Goal: Use online tool/utility: Use online tool/utility

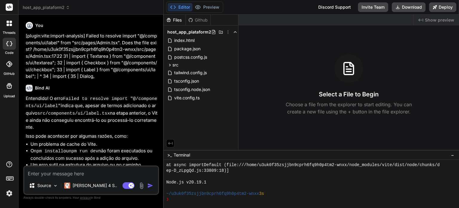
scroll to position [367, 0]
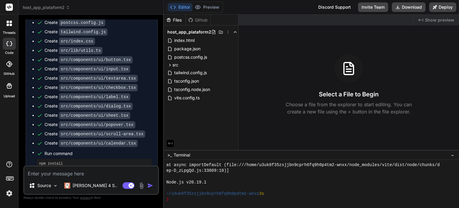
click at [106, 175] on textarea at bounding box center [91, 171] width 134 height 11
paste textarea "LO I:\Dolor\sitam\Consectet\adip_eli_seddoeius7> tem inc utl > etdolo@4.0.4 mag…"
type textarea "LO I:\Dolor\sitam\Consectet\adip_eli_seddoeius7> tem inc utl > etdolo@4.0.4 mag…"
type textarea "x"
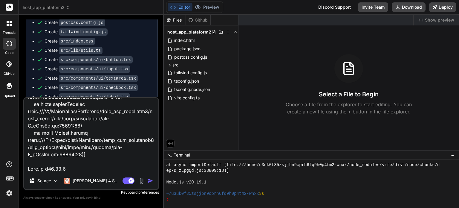
type textarea "LO I:\Dolor\sitam\Consectet\adip_eli_seddoeius7> tem inc utl > etdolo@4.0.4 mag…"
click at [129, 185] on div "Source Claude 4 S.." at bounding box center [91, 182] width 134 height 14
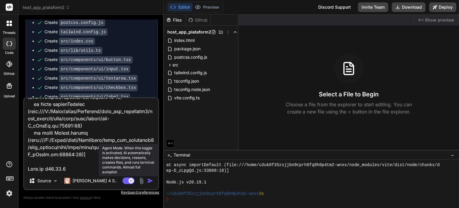
click at [129, 182] on rect at bounding box center [129, 180] width 12 height 7
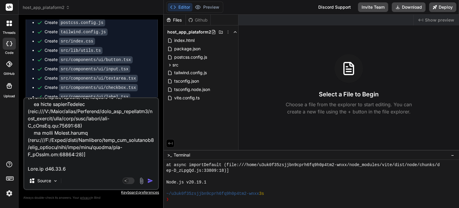
click at [150, 181] on img "button" at bounding box center [150, 181] width 6 height 6
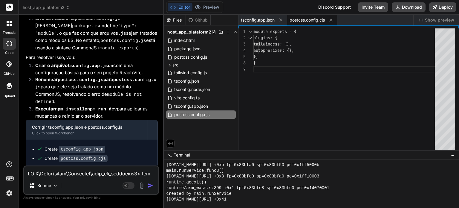
scroll to position [1365, 0]
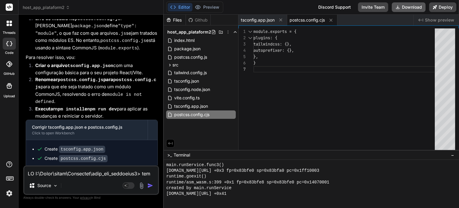
click at [403, 7] on button "Download" at bounding box center [409, 7] width 34 height 10
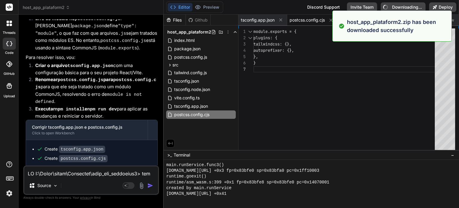
type textarea "x"
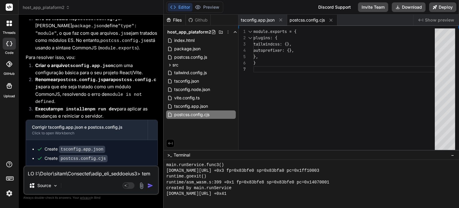
click at [60, 173] on textarea at bounding box center [91, 171] width 134 height 11
paste textarea "LO I:\Dolor\sitam\Consectet\adip_eli_seddoeius4> tem inc utl > etdolo@6.6.7 mag…"
type textarea "LO I:\Dolor\sitam\Consectet\adip_eli_seddoeius4> tem inc utl > etdolo@6.6.7 mag…"
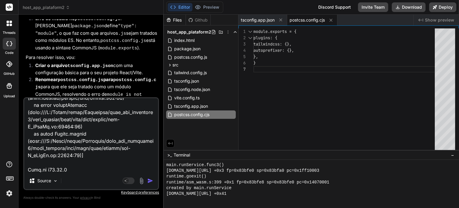
type textarea "x"
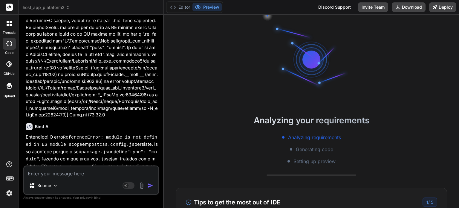
scroll to position [1474, 0]
type textarea "x"
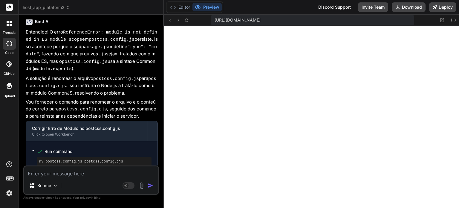
scroll to position [2025, 0]
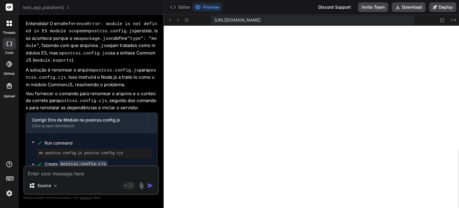
click at [114, 175] on textarea at bounding box center [91, 171] width 134 height 11
paste textarea "[plugin:vite:react-babel] /home/u3uk0f35zsjjbn9cprh6fq9h0p4tm2-wnxx/src/compone…"
type textarea "[plugin:vite:react-babel] /home/u3uk0f35zsjjbn9cprh6fq9h0p4tm2-wnxx/src/compone…"
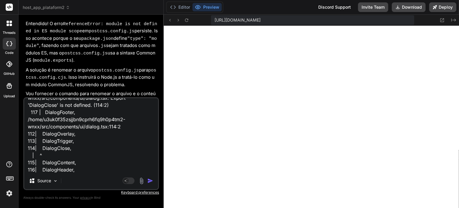
type textarea "x"
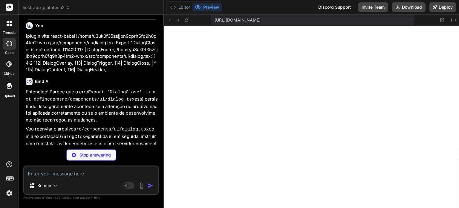
scroll to position [2230, 0]
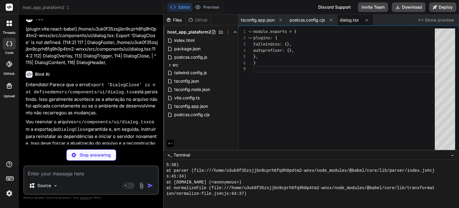
type textarea "x"
type textarea "DialogFooter, DialogTitle, DialogDescription, }"
type textarea "x"
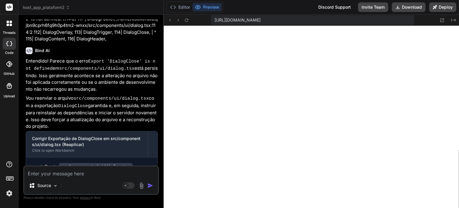
scroll to position [2450, 0]
click at [116, 172] on textarea at bounding box center [91, 171] width 134 height 11
paste textarea "[plugin:vite:react-babel] /home/u3uk0f35zsjjbn9cprh6fq9h0p4tm2-wnxx/src/compone…"
type textarea "[plugin:vite:react-babel] /home/u3uk0f35zsjjbn9cprh6fq9h0p4tm2-wnxx/src/compone…"
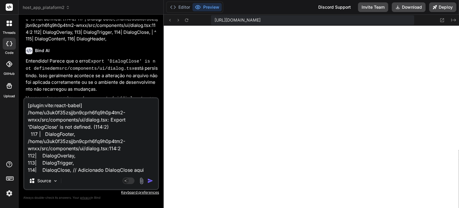
scroll to position [22, 0]
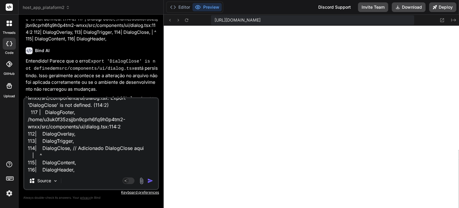
type textarea "x"
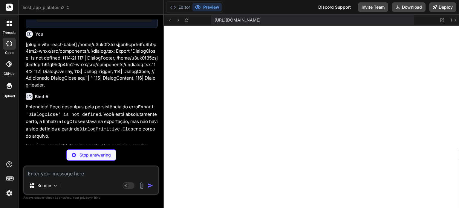
scroll to position [2451, 0]
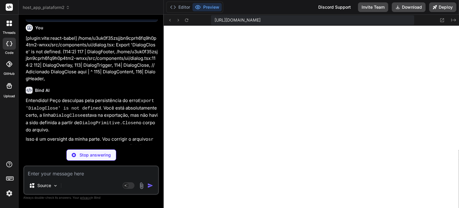
type textarea "x"
type textarea "DialogClose, DialogContent, DialogHeader, DialogFooter, DialogTitle, DialogDesc…"
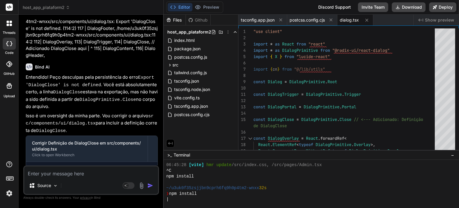
scroll to position [2530, 0]
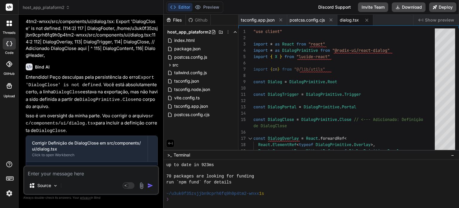
type textarea "x"
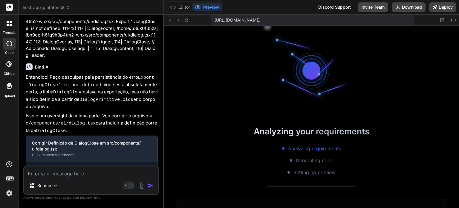
scroll to position [2651, 0]
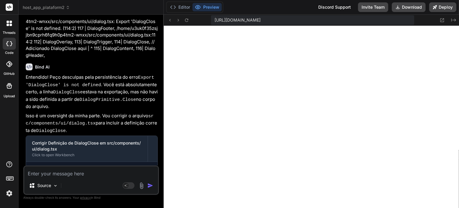
click at [108, 172] on textarea at bounding box center [91, 171] width 134 height 11
type textarea "O"
type textarea "x"
type textarea "O"
type textarea "x"
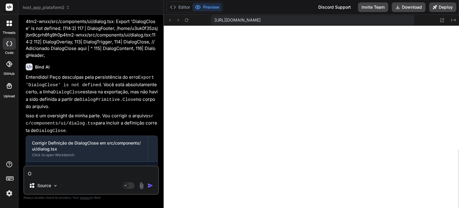
type textarea "O b"
type textarea "x"
type textarea "O bo"
type textarea "x"
type textarea "O bot"
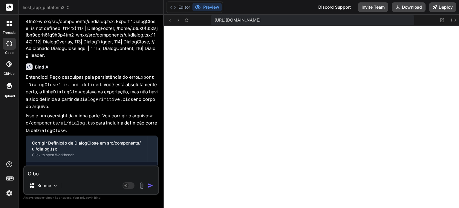
type textarea "x"
type textarea "O botã"
type textarea "x"
type textarea "O botão"
type textarea "x"
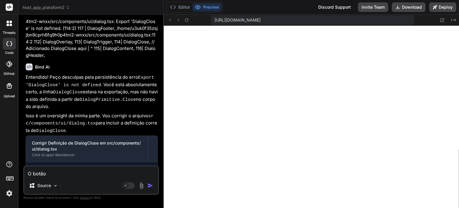
type textarea "O botão"
type textarea "x"
type textarea "O botão p"
type textarea "x"
type textarea "O botão pa"
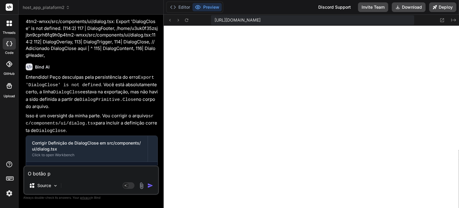
type textarea "x"
type textarea "O botão par"
type textarea "x"
type textarea "O botão para"
type textarea "x"
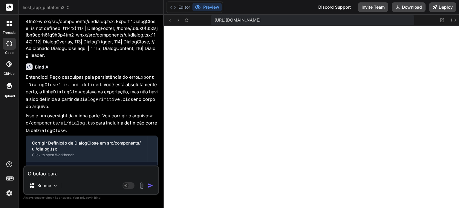
type textarea "O botão para"
type textarea "x"
type textarea "O botão para f"
type textarea "x"
type textarea "O botão para fe"
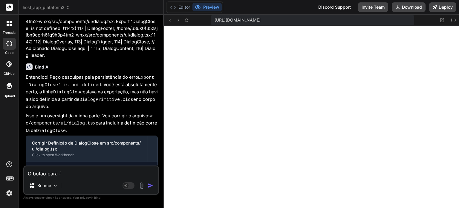
type textarea "x"
type textarea "O botão para fec"
type textarea "x"
type textarea "O botão para fech"
type textarea "x"
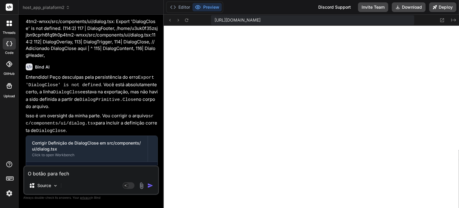
type textarea "O botão para fecha"
type textarea "x"
type textarea "O botão para fechar"
type textarea "x"
type textarea "O botão para fechar"
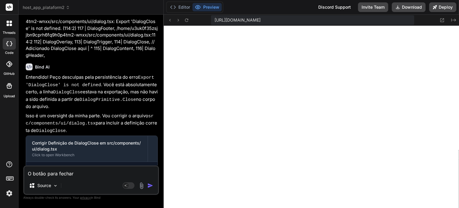
type textarea "x"
type textarea "O botão para fechar o"
type textarea "x"
type textarea "O botão para fechar o"
type textarea "x"
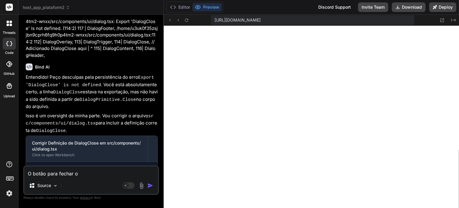
type textarea "O botão para fechar o f"
type textarea "x"
type textarea "O botão para fechar o fi"
type textarea "x"
type textarea "O botão para fechar o fil"
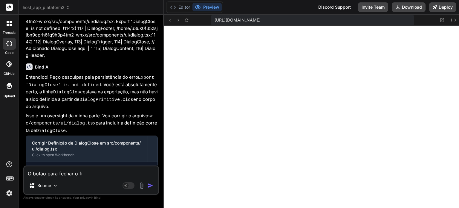
type textarea "x"
type textarea "O botão para fechar o filt"
type textarea "x"
type textarea "O botão para fechar o filtr"
type textarea "x"
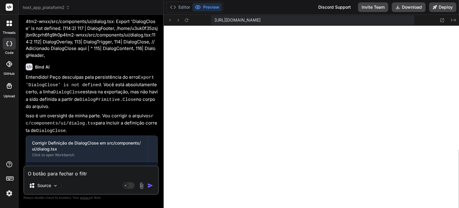
type textarea "O botão para fechar o filtro"
type textarea "x"
type textarea "O botão para fechar o filtro"
type textarea "x"
type textarea "O botão para fechar o filtro e"
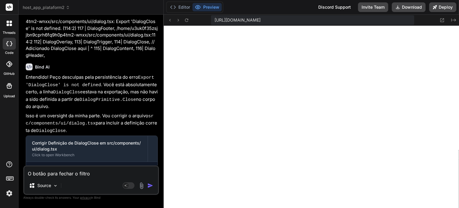
type textarea "x"
type textarea "O botão para fechar o filtro es"
type textarea "x"
type textarea "O botão para fechar o filtro est"
type textarea "x"
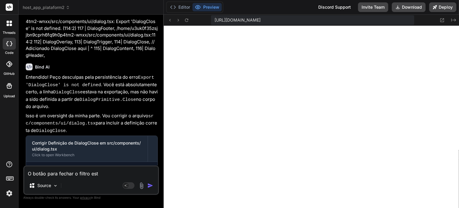
type textarea "O botão para fechar o filtro está"
type textarea "x"
type textarea "O botão para fechar o filtro está"
type textarea "x"
type textarea "O botão para fechar o filtro está d"
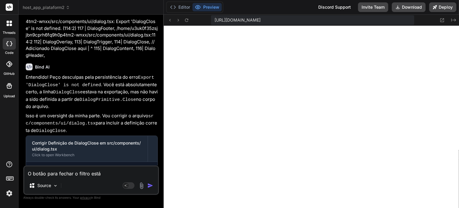
type textarea "x"
type textarea "O botão para fechar o filtro está du"
type textarea "x"
type textarea "O botão para fechar o filtro está dup"
type textarea "x"
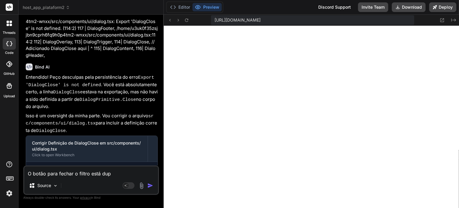
type textarea "O botão para fechar o filtro está dupl"
type textarea "x"
type textarea "O botão para fechar o filtro está dupli"
type textarea "x"
type textarea "O botão para fechar o filtro está duplic"
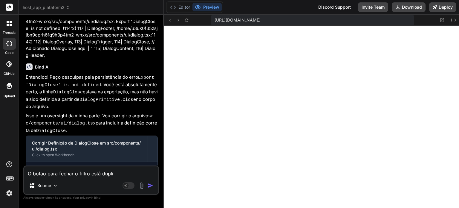
type textarea "x"
type textarea "O botão para fechar o filtro está duplica"
type textarea "x"
type textarea "O botão para fechar o filtro está duplicad"
type textarea "x"
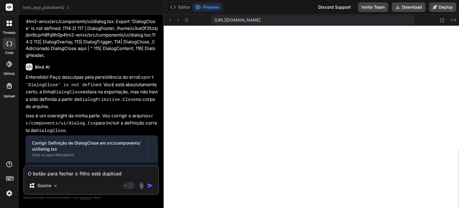
type textarea "O botão para fechar o filtro está duplicado"
type textarea "x"
type textarea "O botão para fechar o filtro está duplicado."
type textarea "x"
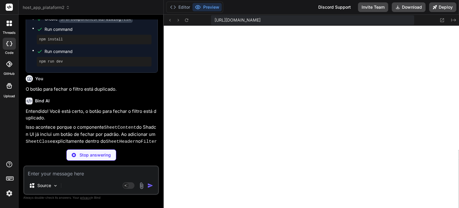
scroll to position [2629, 0]
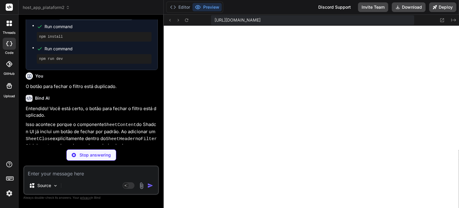
type textarea "x"
type textarea "</div> </div> ) } export default FilterSidebar"
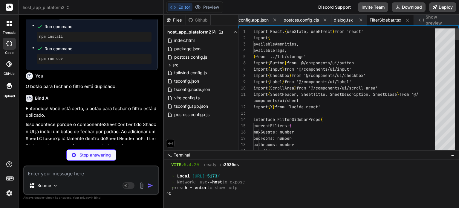
type textarea "x"
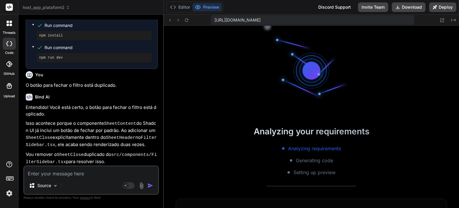
scroll to position [2742, 0]
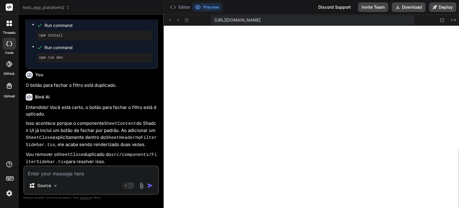
click at [107, 169] on textarea at bounding box center [91, 171] width 134 height 11
type textarea "O"
type textarea "x"
type textarea "O"
type textarea "x"
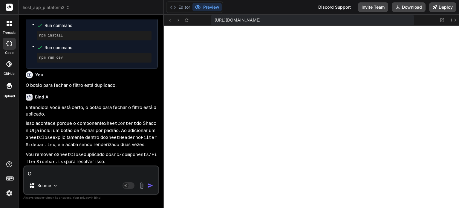
type textarea "O p"
type textarea "x"
type textarea "O pr"
type textarea "x"
type textarea "O pre"
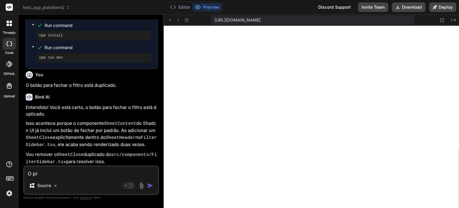
type textarea "x"
type textarea "O preç"
type textarea "x"
type textarea "O preço"
type textarea "x"
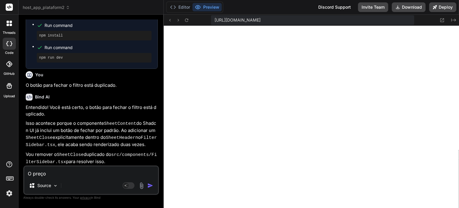
type textarea "O preço"
type textarea "x"
type textarea "O preço n"
type textarea "x"
type textarea "O preço na"
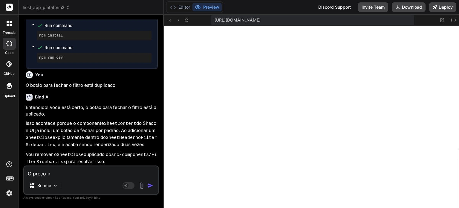
type textarea "x"
type textarea "O preço na"
type textarea "x"
type textarea "O preço na p"
type textarea "x"
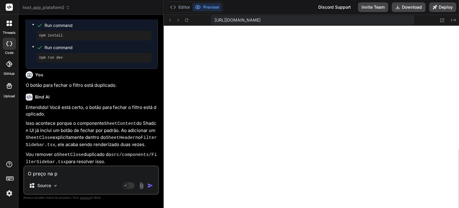
type textarea "O preço na pá"
type textarea "x"
type textarea "O preço na pái"
type textarea "x"
type textarea "O preço na pá"
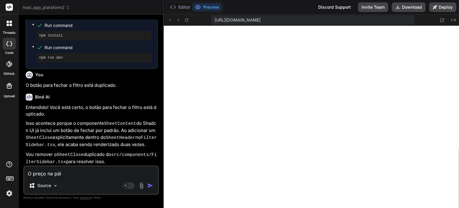
type textarea "x"
type textarea "O preço na pág"
type textarea "x"
type textarea "O preço na pági"
type textarea "x"
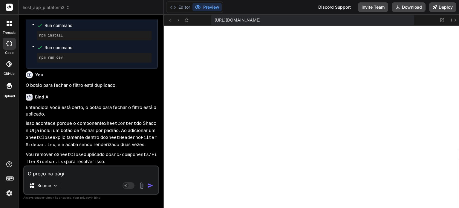
type textarea "O preço na págin"
type textarea "x"
type textarea "O preço na página"
type textarea "x"
type textarea "O preço na página"
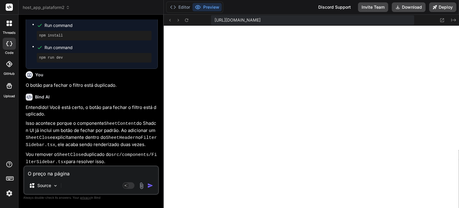
type textarea "x"
type textarea "O preço na página i"
type textarea "x"
type textarea "O preço na página in"
type textarea "x"
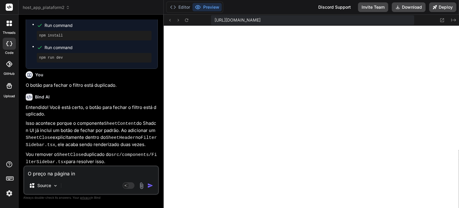
type textarea "O preço na página ini"
type textarea "x"
type textarea "O preço na página inic"
type textarea "x"
type textarea "O preço na página inici"
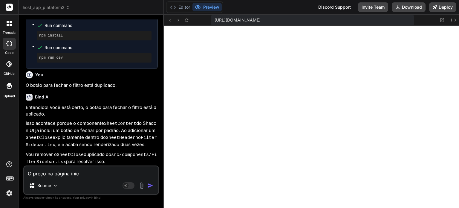
type textarea "x"
type textarea "O preço na página inicia"
type textarea "x"
type textarea "O preço na página inicial"
type textarea "x"
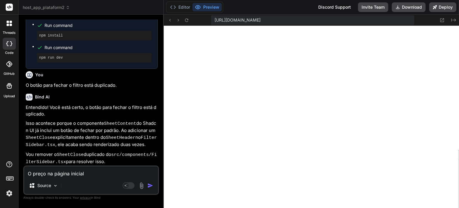
type textarea "O preço na página inicial"
type textarea "x"
type textarea "O preço na página inicial n"
type textarea "x"
type textarea "O preço na página inicial nã"
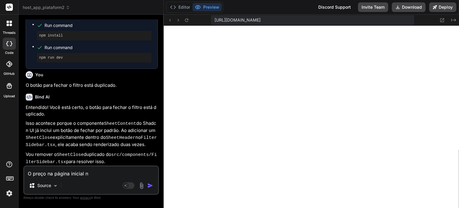
type textarea "x"
type textarea "O preço na página inicial não"
type textarea "x"
type textarea "O preço na página inicial não"
type textarea "x"
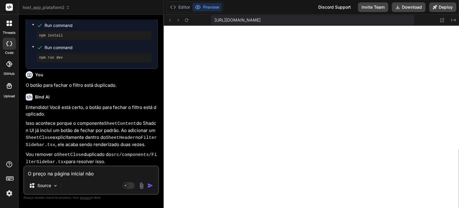
type textarea "O preço na página inicial não s"
type textarea "x"
type textarea "O preço na página inicial não su"
type textarea "x"
type textarea "O preço na página inicial não sug"
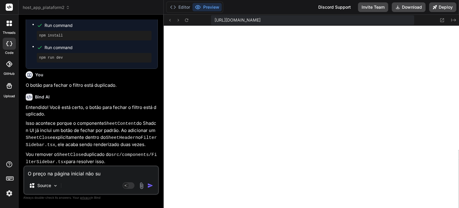
type textarea "x"
type textarea "O preço na página inicial não suge"
type textarea "x"
type textarea "O preço na página inicial não suger"
type textarea "x"
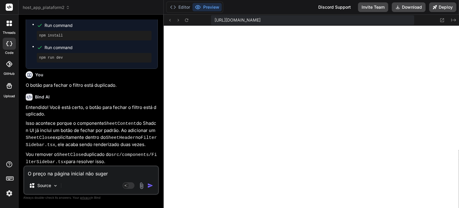
type textarea "O preço na página inicial não sugere"
type textarea "x"
type textarea "O preço na página inicial não sugere"
type textarea "x"
type textarea "O preço na página inicial não sugere a"
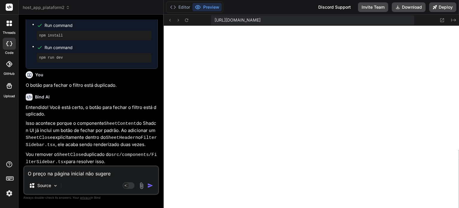
type textarea "x"
type textarea "O preço na página inicial não sugere a"
type textarea "x"
type textarea "O preço na página inicial não sugere a c"
type textarea "x"
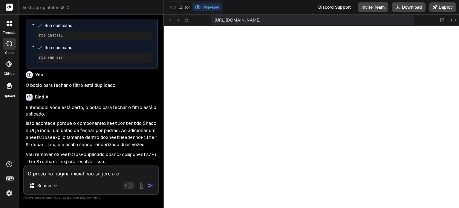
type textarea "O preço na página inicial não sugere a co"
type textarea "x"
type textarea "O preço na página inicial não sugere a cob"
type textarea "x"
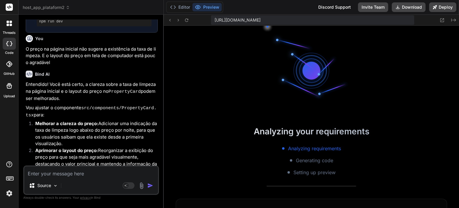
scroll to position [2837, 0]
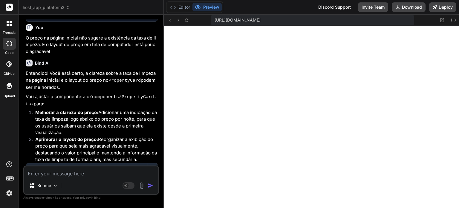
click at [100, 175] on textarea at bounding box center [91, 171] width 134 height 11
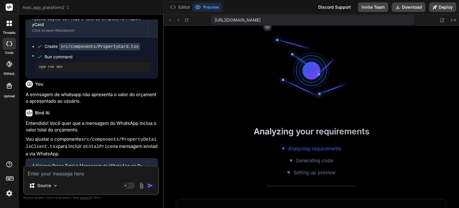
scroll to position [2926, 0]
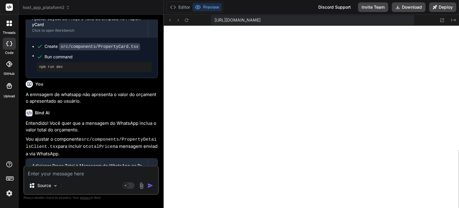
click at [99, 176] on textarea at bounding box center [91, 171] width 134 height 11
paste textarea "Olá! Tenho interesse na propriedade "Casa de Luxo no [GEOGRAPHIC_DATA]" para o …"
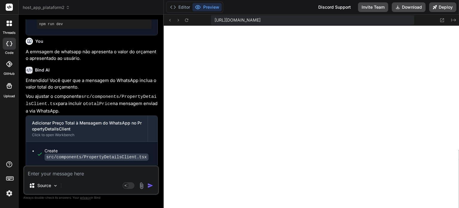
scroll to position [3071, 0]
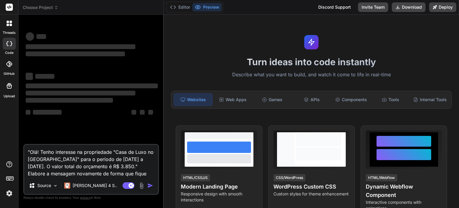
click at [53, 10] on span "Choose Project" at bounding box center [41, 7] width 36 height 6
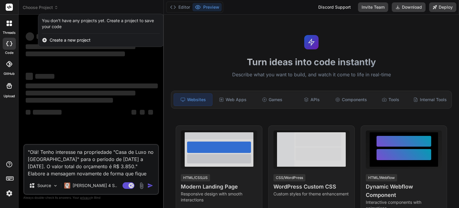
click at [69, 76] on div at bounding box center [229, 104] width 459 height 208
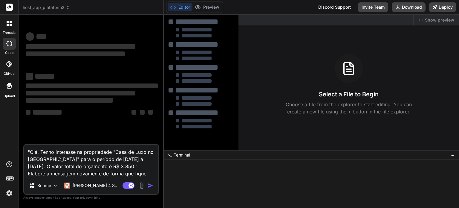
type textarea "x"
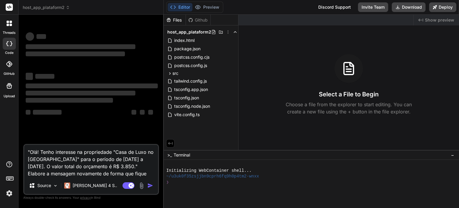
click at [42, 9] on span "host_app_plataform2" at bounding box center [46, 7] width 47 height 6
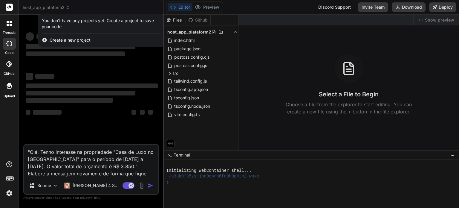
click at [65, 10] on div at bounding box center [229, 104] width 459 height 208
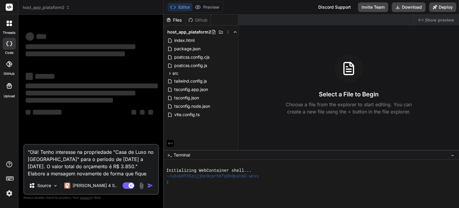
click at [66, 9] on icon at bounding box center [68, 7] width 4 height 4
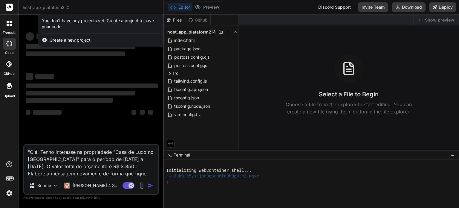
click at [66, 9] on div at bounding box center [229, 104] width 459 height 208
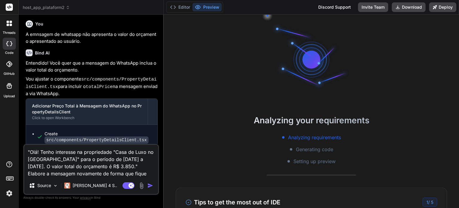
scroll to position [7, 0]
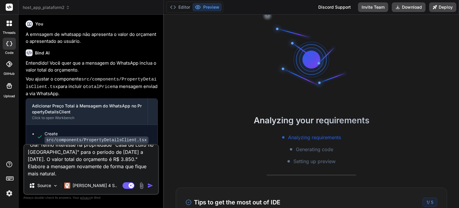
click at [149, 185] on img "button" at bounding box center [150, 185] width 6 height 6
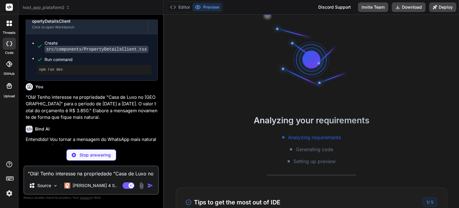
scroll to position [959, 0]
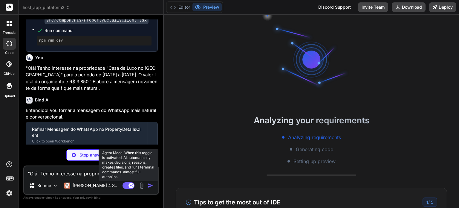
click at [124, 184] on rect at bounding box center [129, 185] width 12 height 7
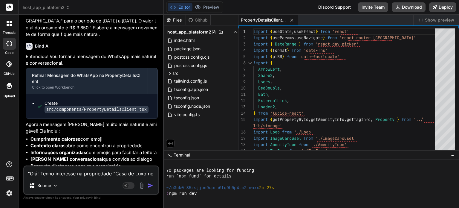
scroll to position [132, 0]
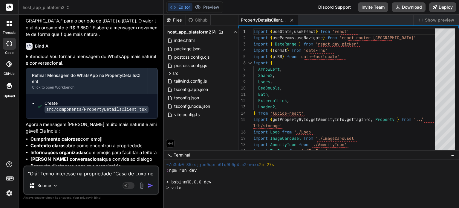
type textarea "x"
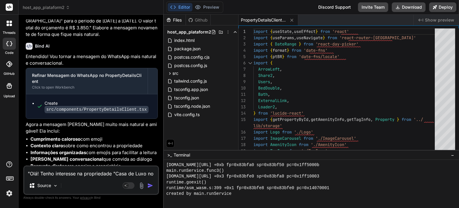
scroll to position [975, 0]
